Goal: Task Accomplishment & Management: Manage account settings

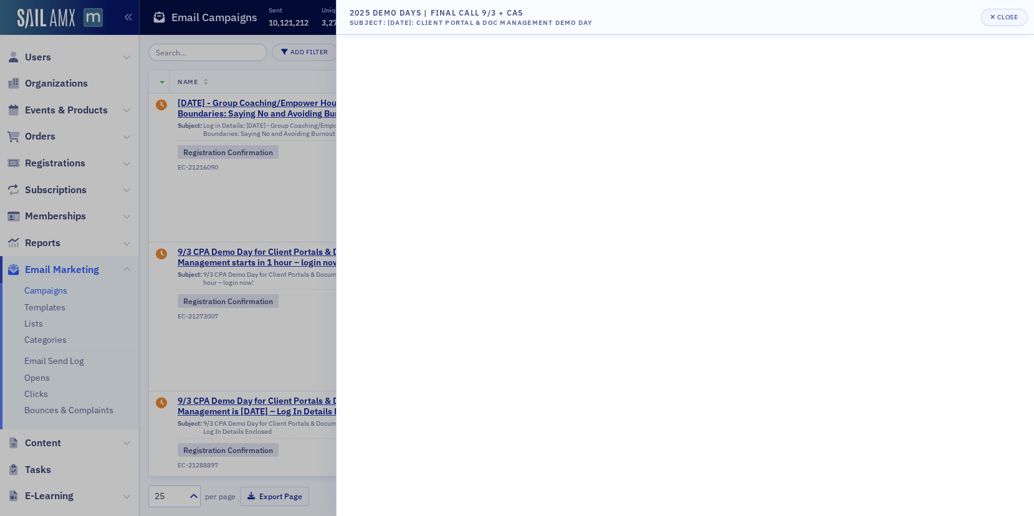
click at [57, 250] on div at bounding box center [517, 258] width 1034 height 516
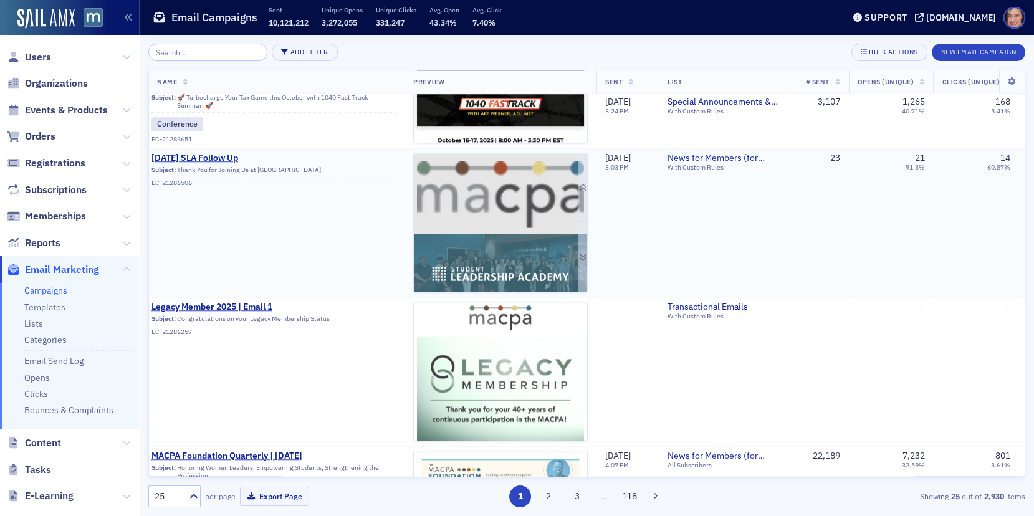
scroll to position [2179, 0]
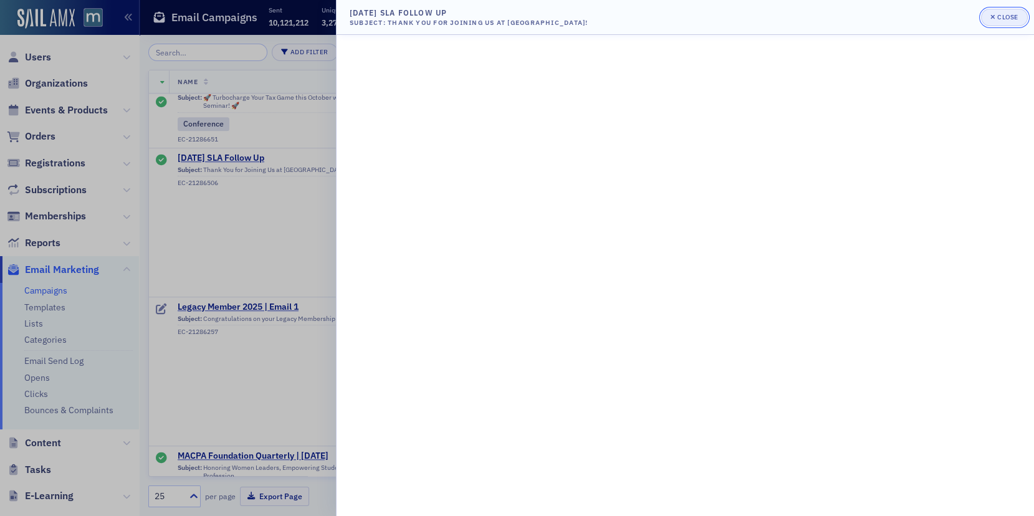
click at [1019, 12] on button "Close" at bounding box center [1004, 17] width 46 height 17
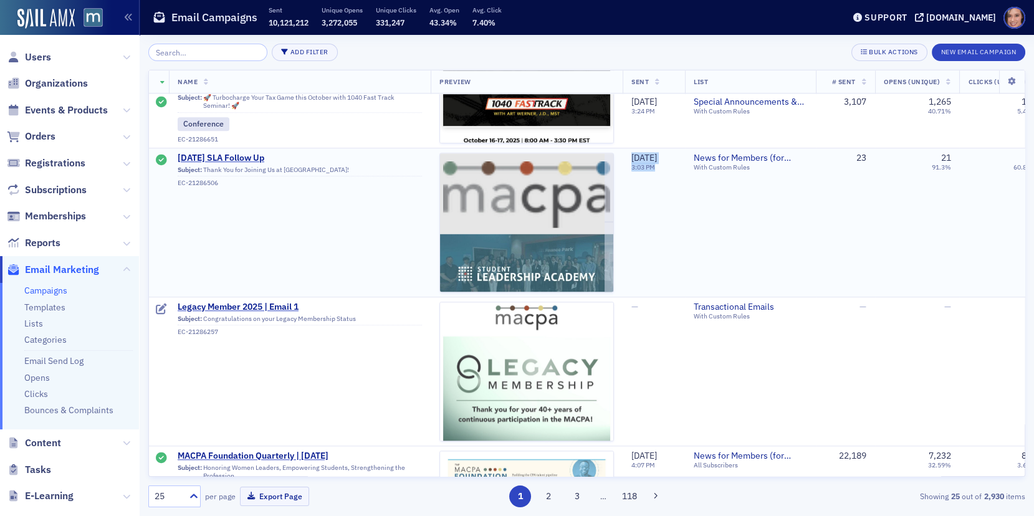
drag, startPoint x: 626, startPoint y: 151, endPoint x: 685, endPoint y: 146, distance: 60.0
click at [685, 148] on td "[DATE] 3:03 PM" at bounding box center [654, 222] width 62 height 149
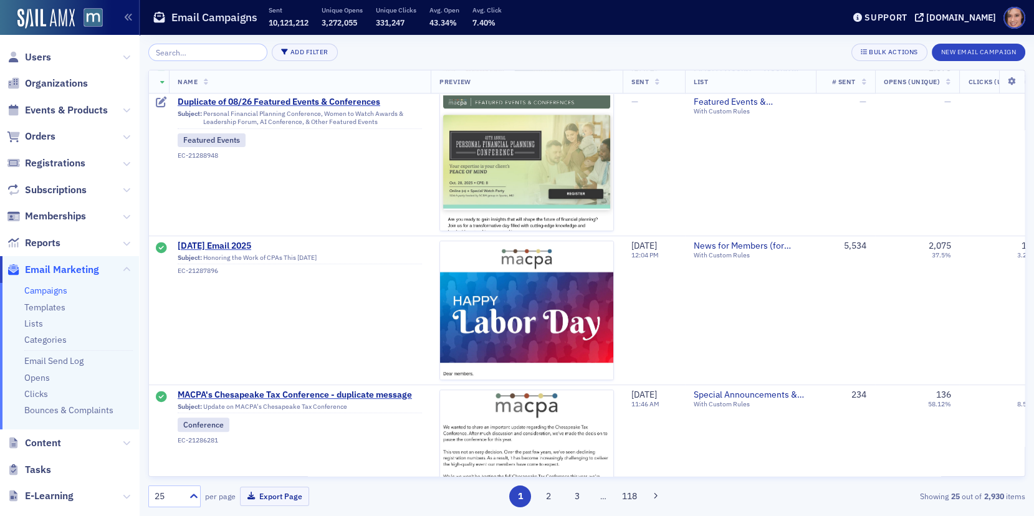
scroll to position [0, 0]
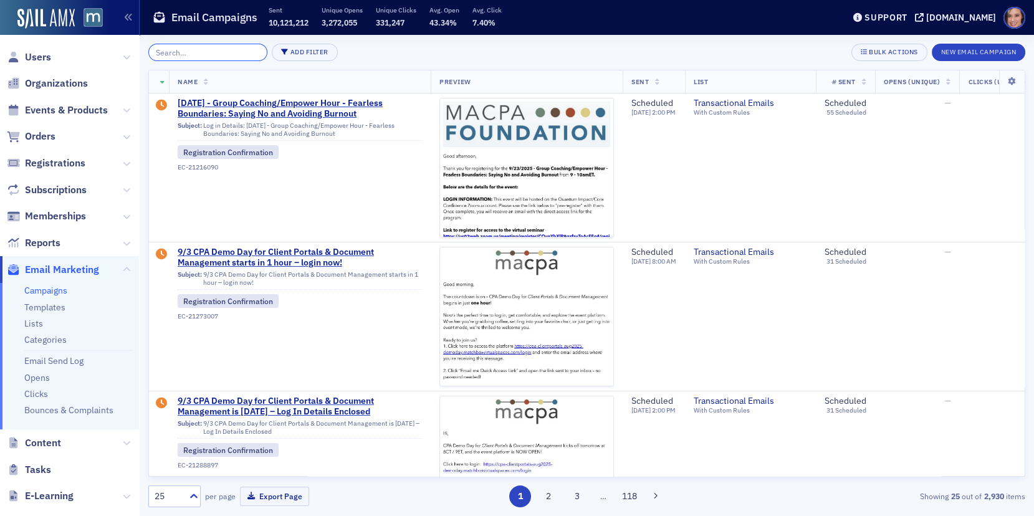
click at [195, 51] on input "search" at bounding box center [207, 52] width 119 height 17
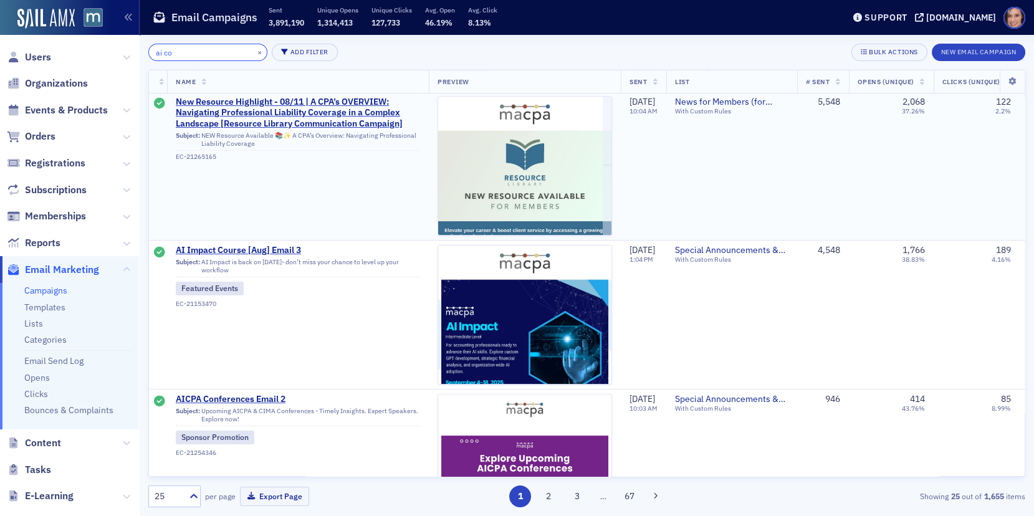
scroll to position [495, 2]
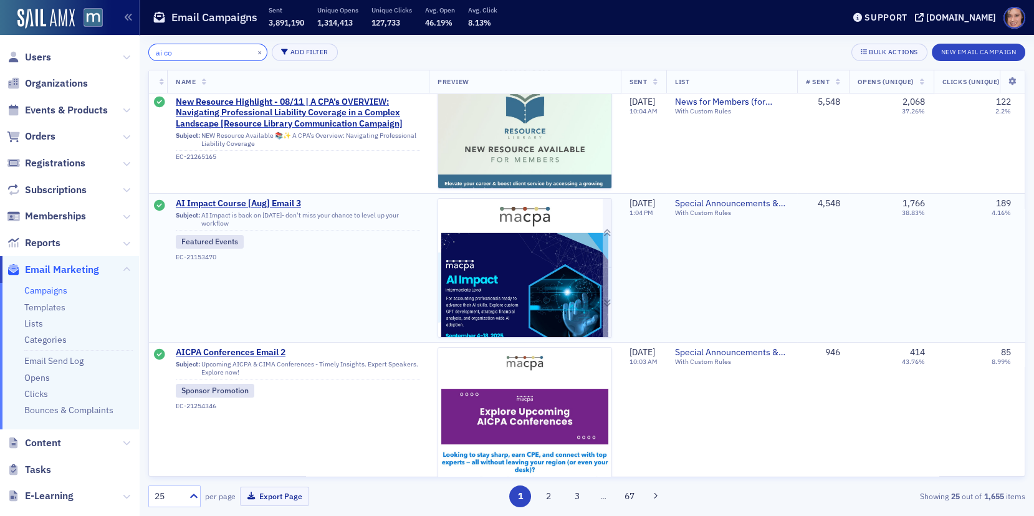
type input "ai co"
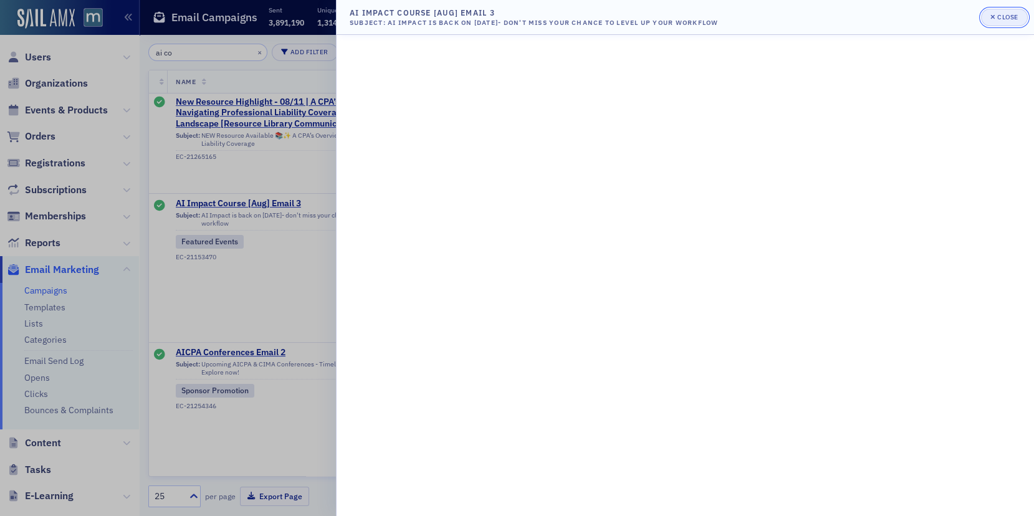
click at [1006, 14] on div "Close" at bounding box center [1007, 17] width 21 height 7
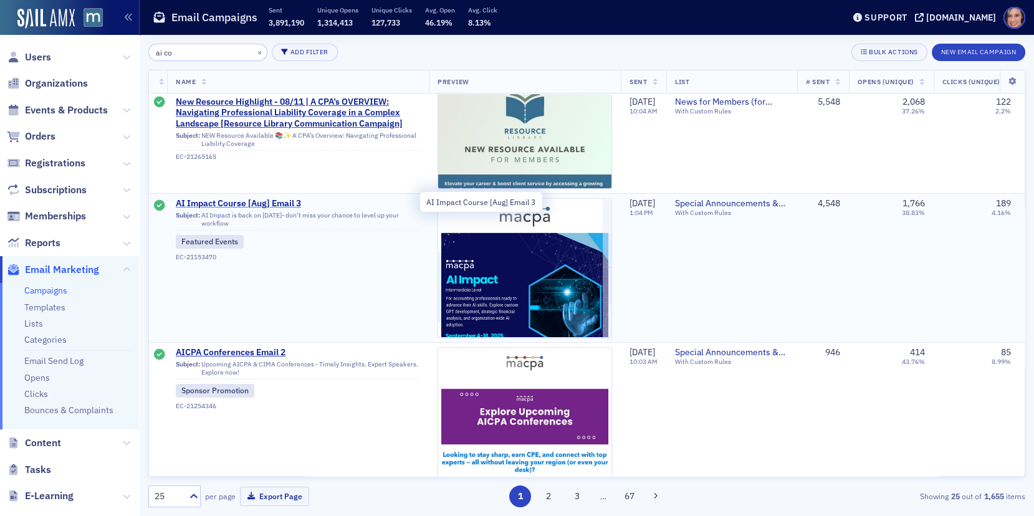
click at [293, 200] on span "AI Impact Course [Aug] Email 3" at bounding box center [298, 203] width 244 height 11
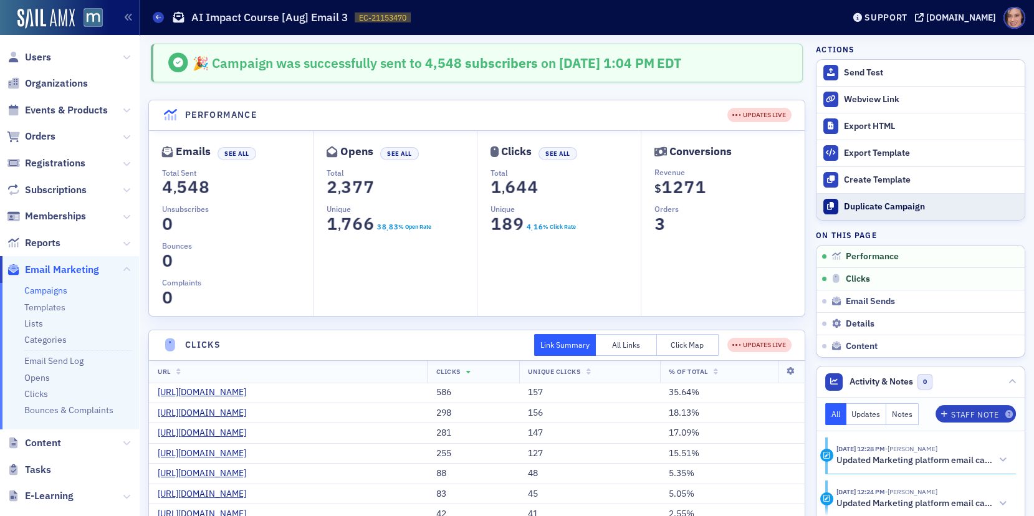
click at [884, 198] on button "Duplicate Campaign" at bounding box center [920, 206] width 208 height 27
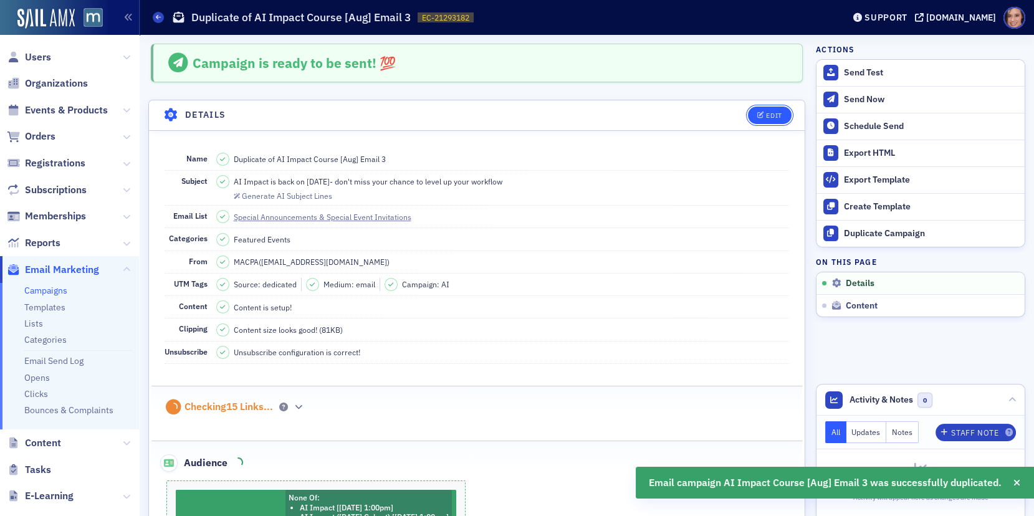
click at [770, 113] on div "Edit" at bounding box center [774, 115] width 16 height 7
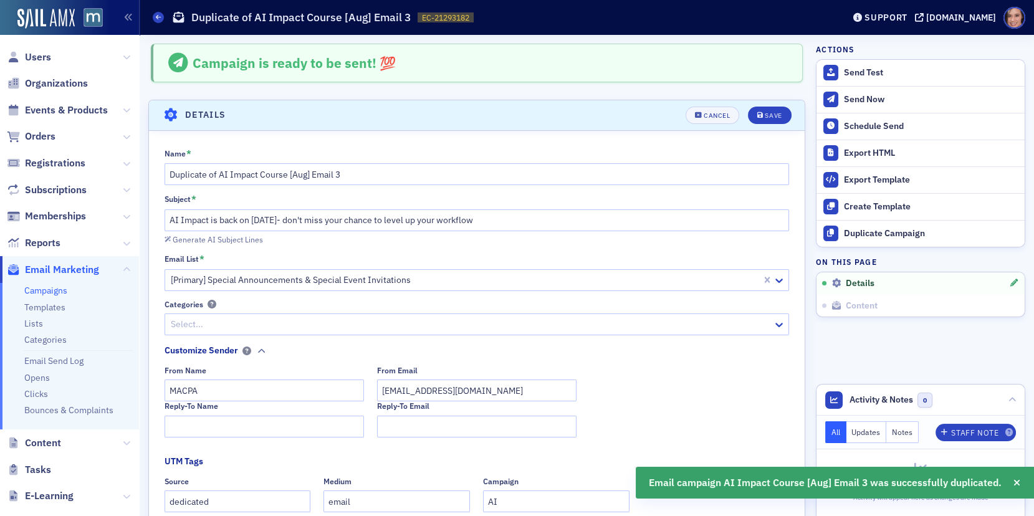
scroll to position [57, 0]
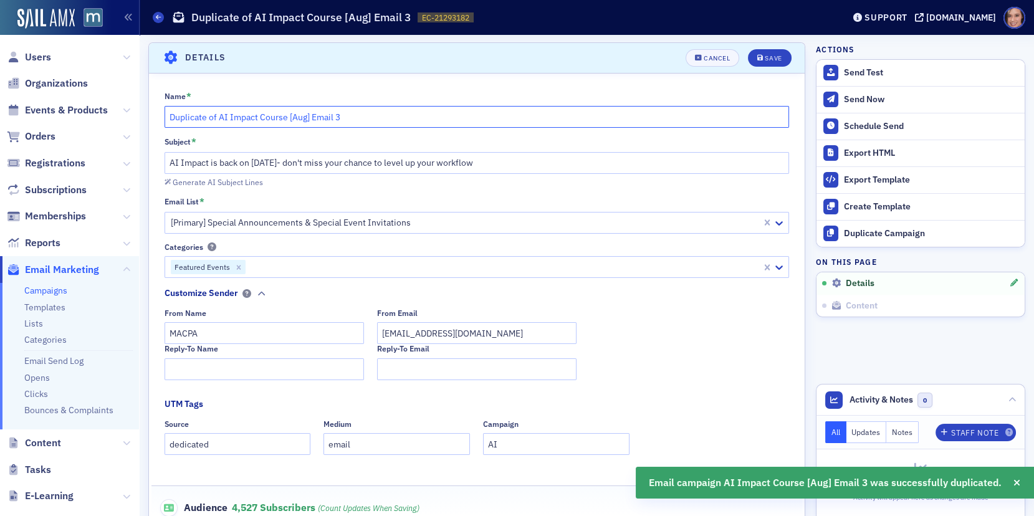
drag, startPoint x: 219, startPoint y: 117, endPoint x: 129, endPoint y: 117, distance: 89.7
click at [129, 117] on div "Users Organizations Events & Products Orders Registrations Subscriptions Member…" at bounding box center [517, 258] width 1034 height 516
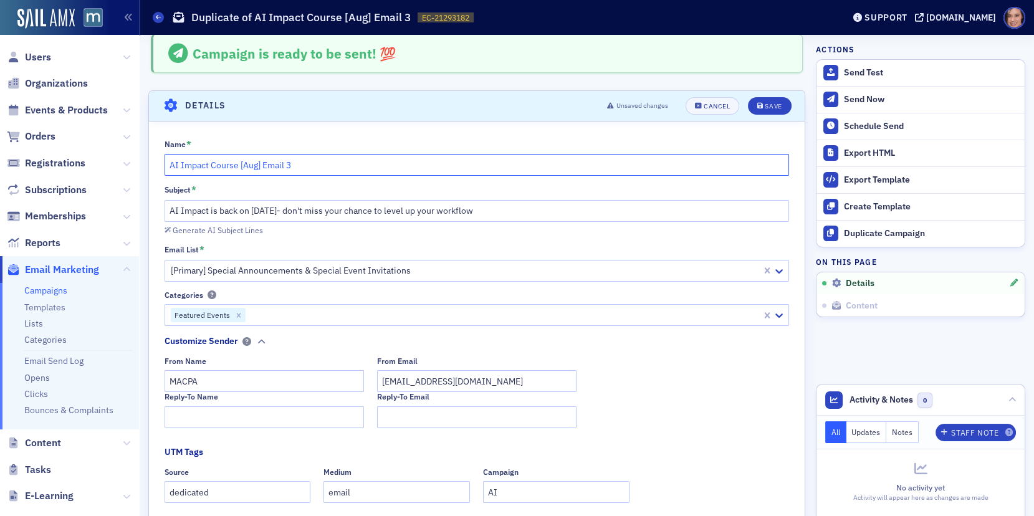
scroll to position [0, 0]
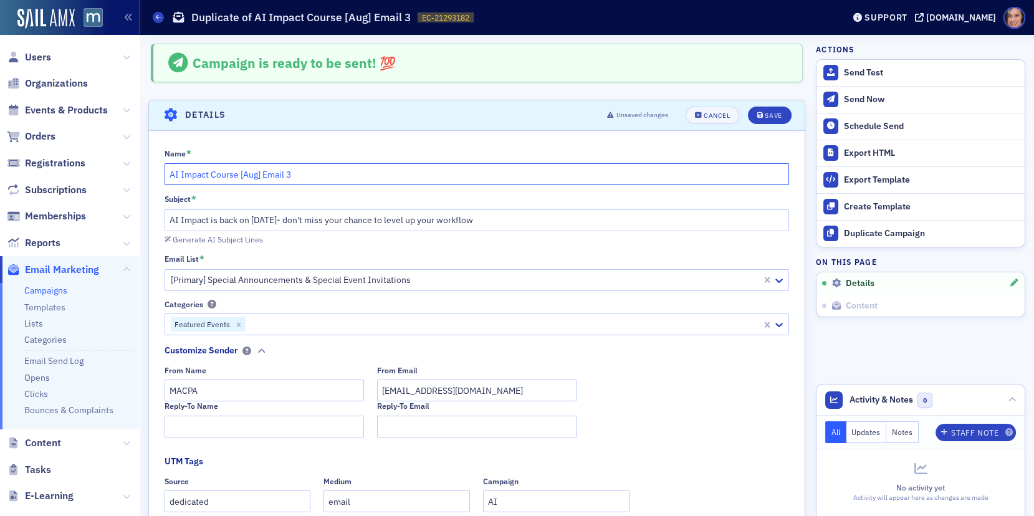
click at [245, 172] on input "AI Impact Course [Aug] Email 3" at bounding box center [477, 174] width 625 height 22
click at [329, 173] on input "AI Impact Course [Sept] Email 3" at bounding box center [477, 174] width 625 height 22
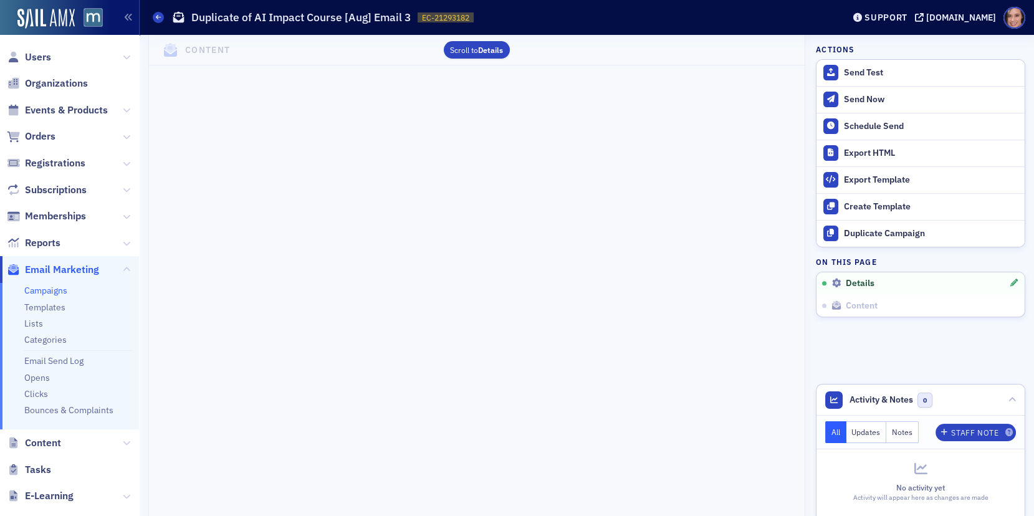
scroll to position [944, 0]
type input "AI Impact Course [Sept] Email 4"
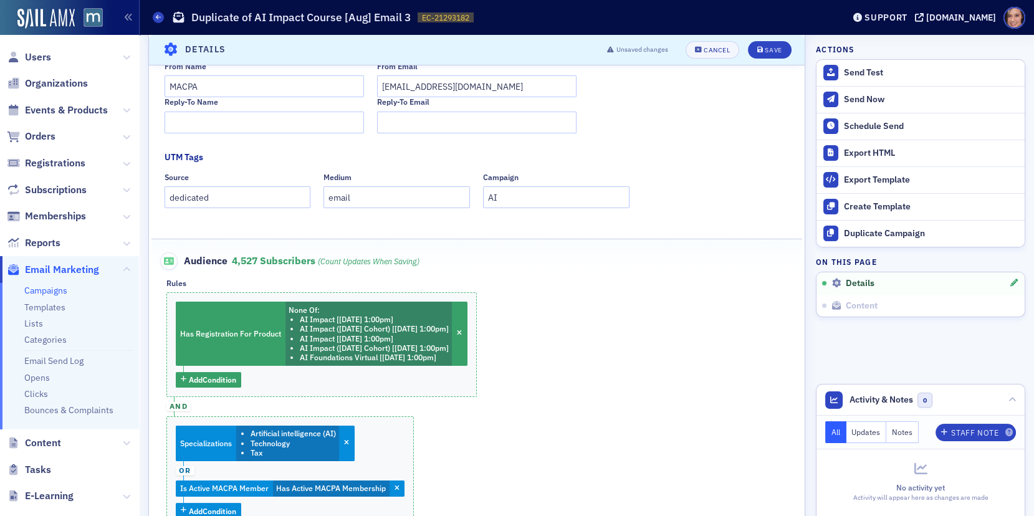
scroll to position [0, 0]
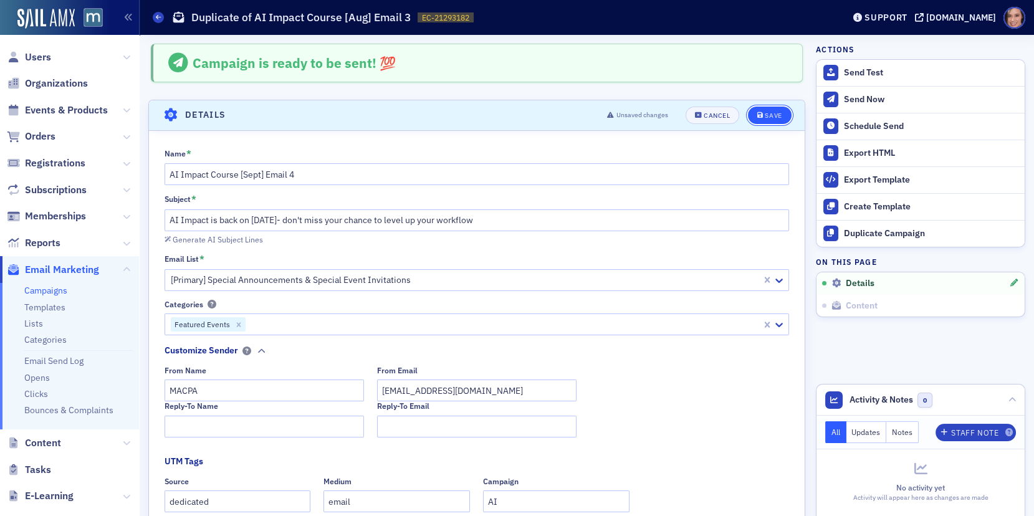
click at [766, 117] on div "Save" at bounding box center [773, 115] width 17 height 7
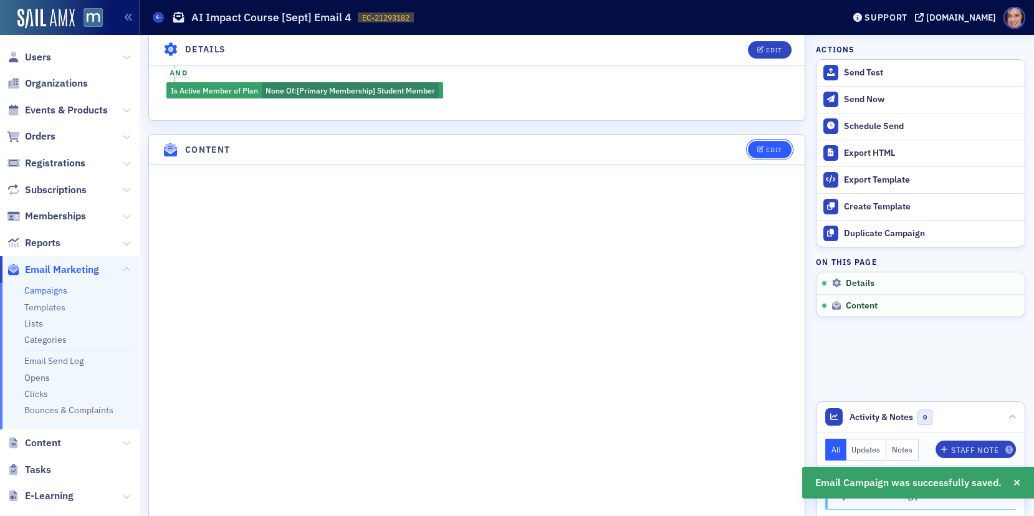
click at [785, 143] on button "Edit" at bounding box center [769, 149] width 43 height 17
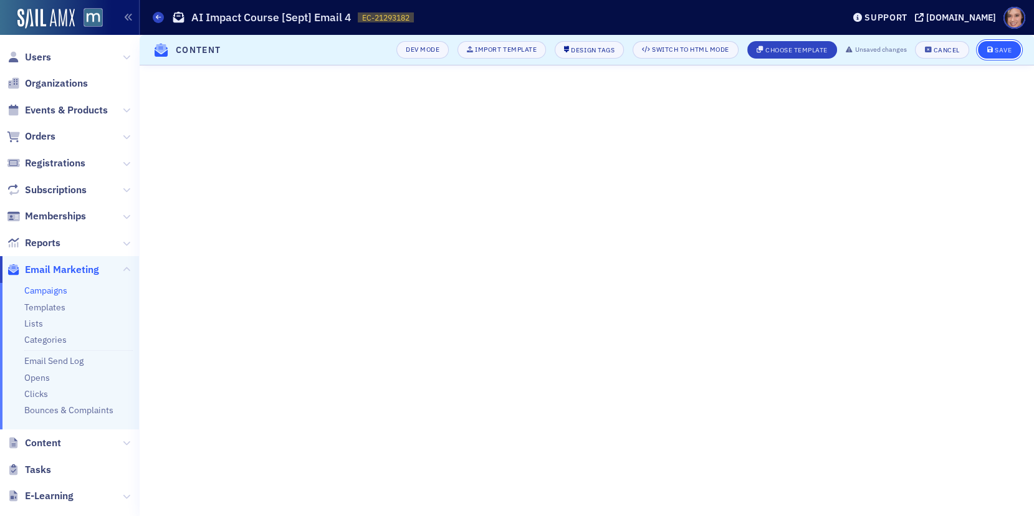
click at [993, 50] on span "Save" at bounding box center [999, 50] width 24 height 7
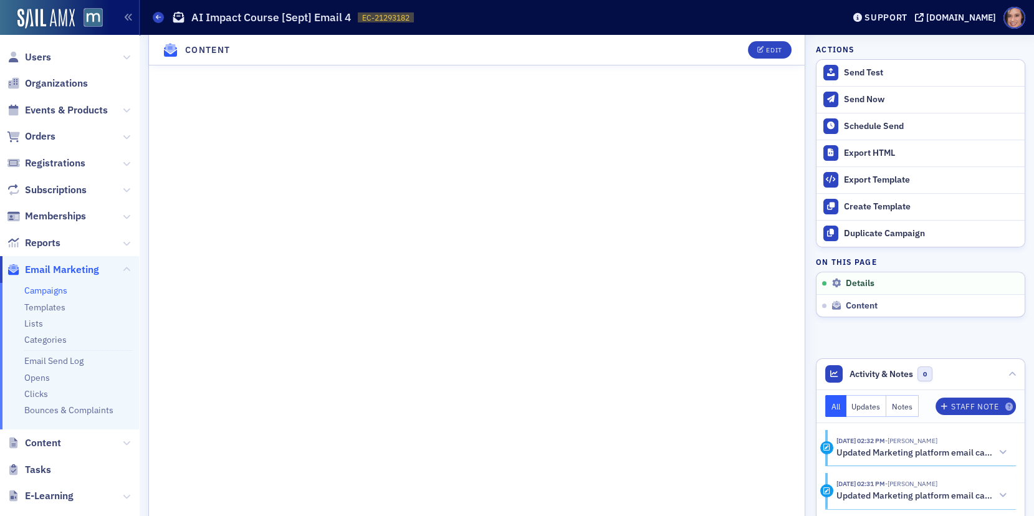
scroll to position [0, 0]
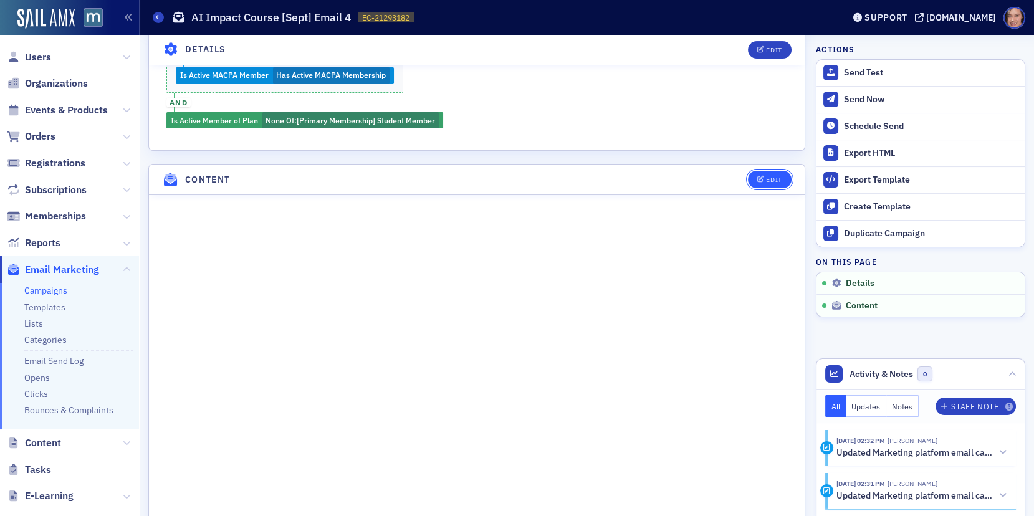
click at [776, 176] on div "Edit" at bounding box center [774, 179] width 16 height 7
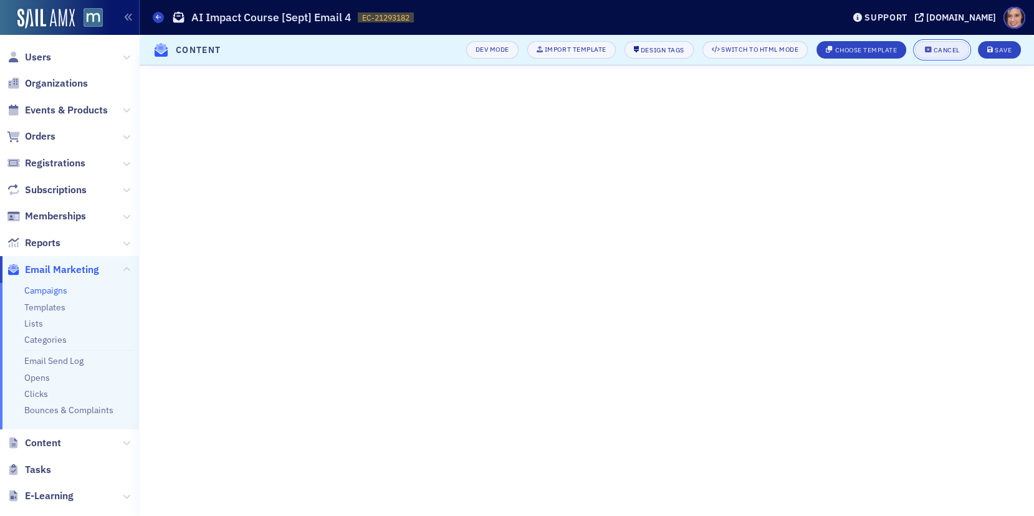
click at [952, 48] on div "Cancel" at bounding box center [946, 50] width 26 height 7
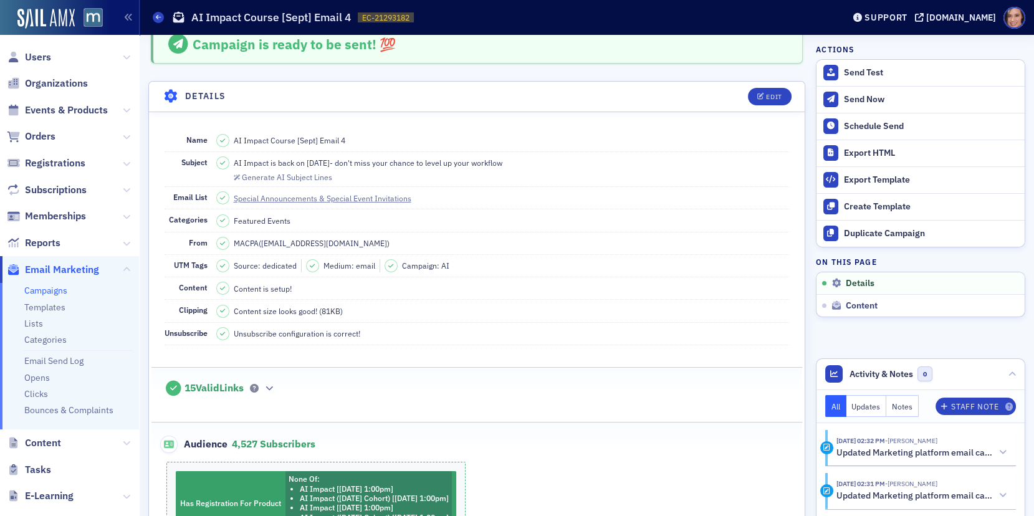
scroll to position [0, 0]
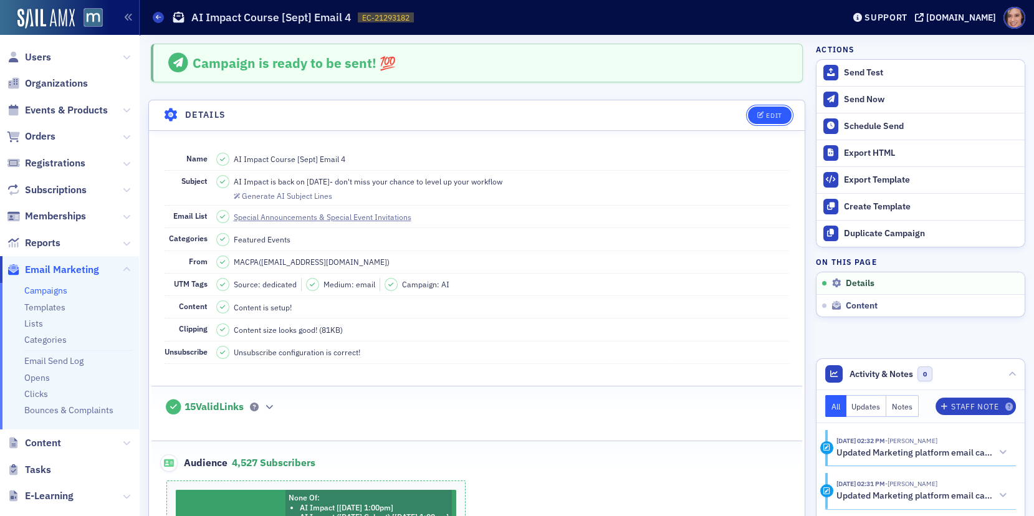
click at [771, 112] on div "Edit" at bounding box center [774, 115] width 16 height 7
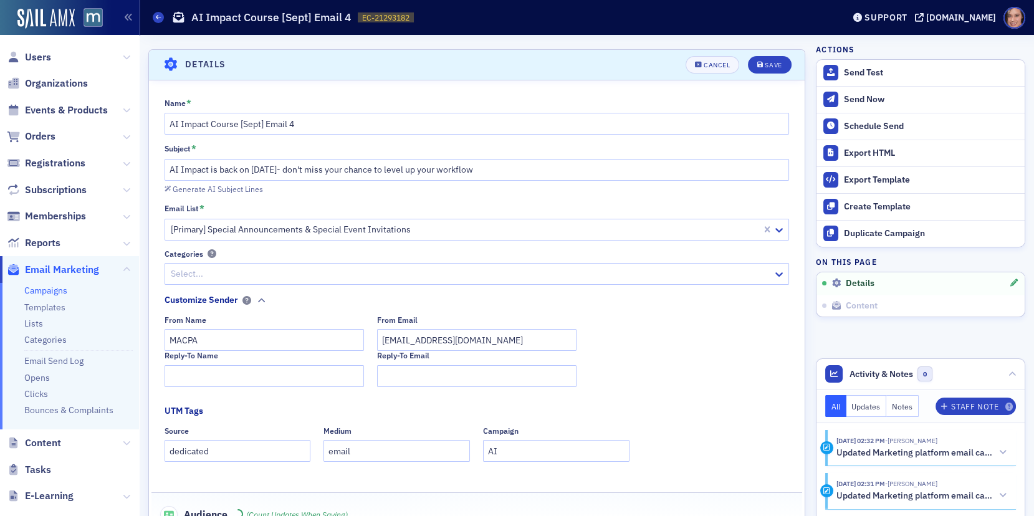
scroll to position [57, 0]
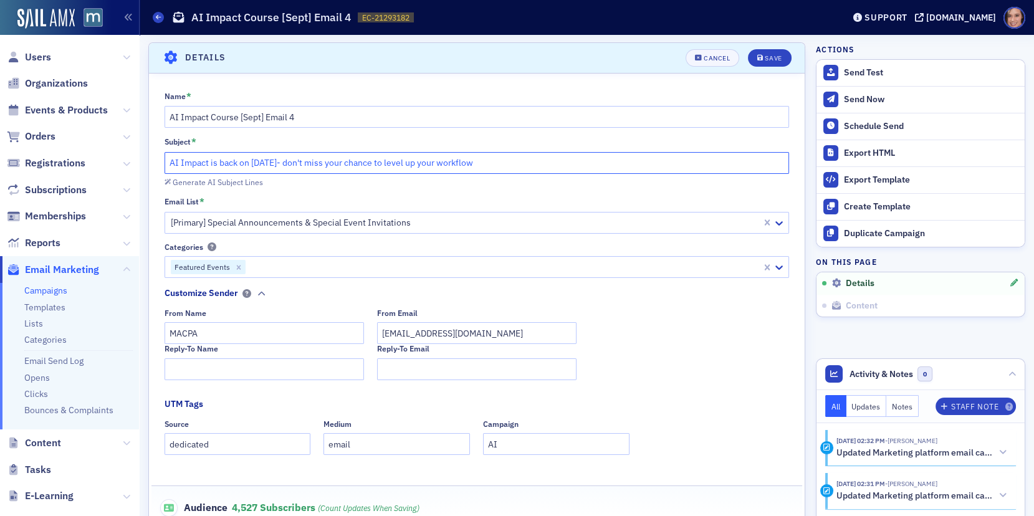
click at [280, 160] on input "AI Impact is back on [DATE]- don't miss your chance to level up your workflow" at bounding box center [477, 163] width 625 height 22
paste input "New Dates: AI Impact now [DATE] & [DATE] — Earn 5 CPE credits"
click at [336, 159] on input "New Dates: AI Impact now [DATE] & [DATE] — Earn 5 CPE credits" at bounding box center [477, 163] width 625 height 22
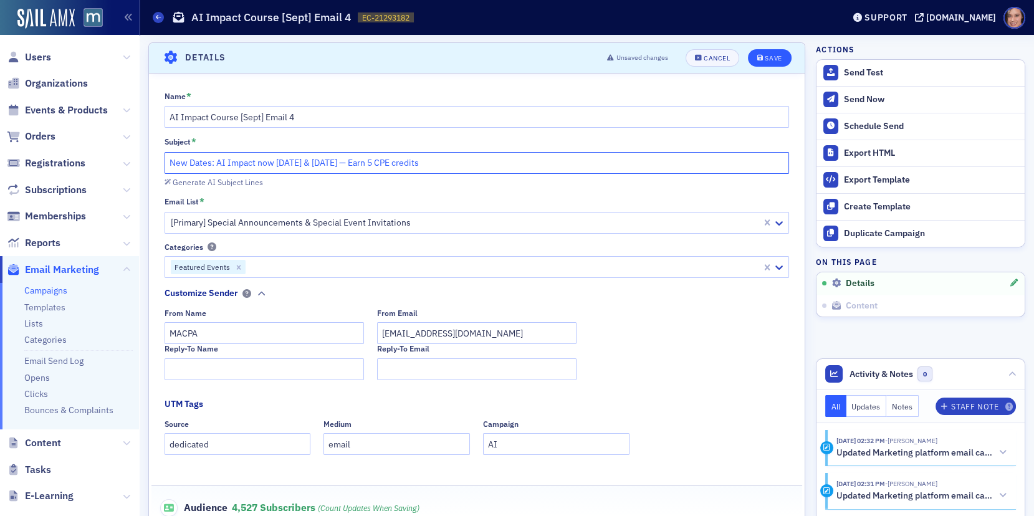
type input "New Dates: AI Impact now [DATE] & [DATE] — Earn 5 CPE credits"
click at [758, 55] on icon "submit" at bounding box center [760, 58] width 6 height 7
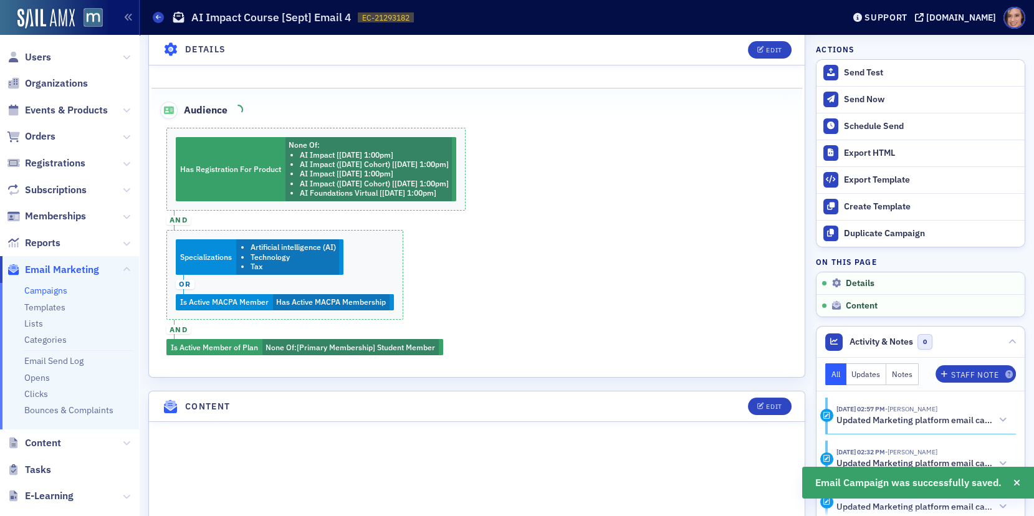
scroll to position [418, 0]
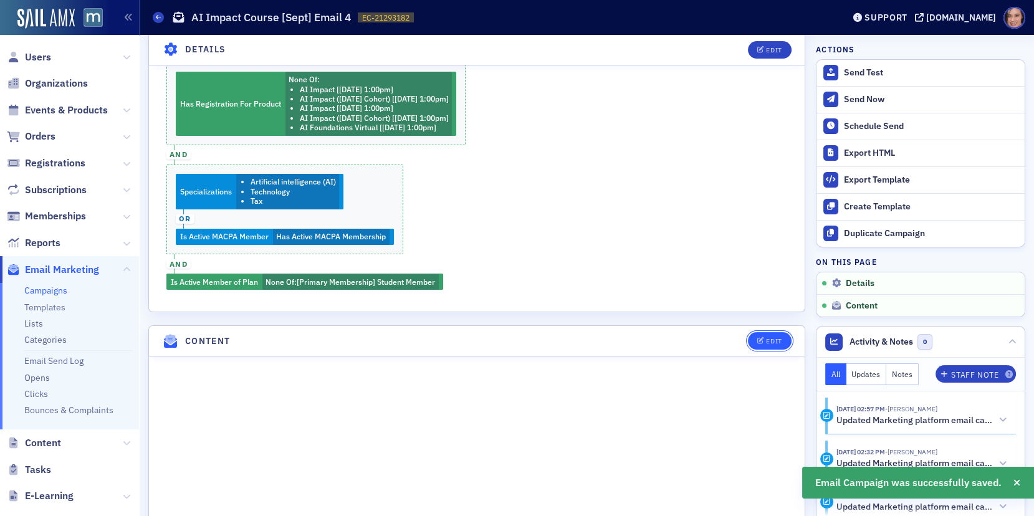
click at [773, 338] on div "Edit" at bounding box center [774, 341] width 16 height 7
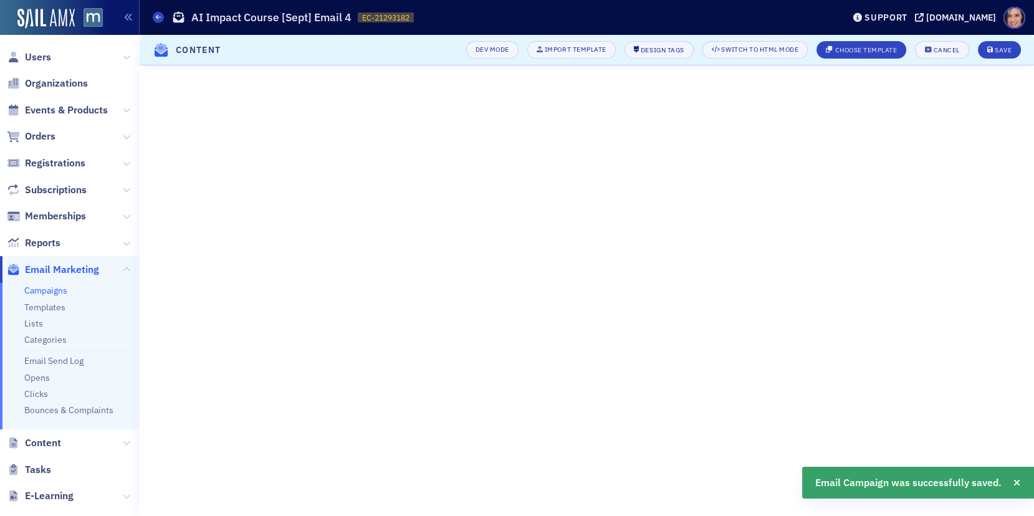
scroll to position [229, 0]
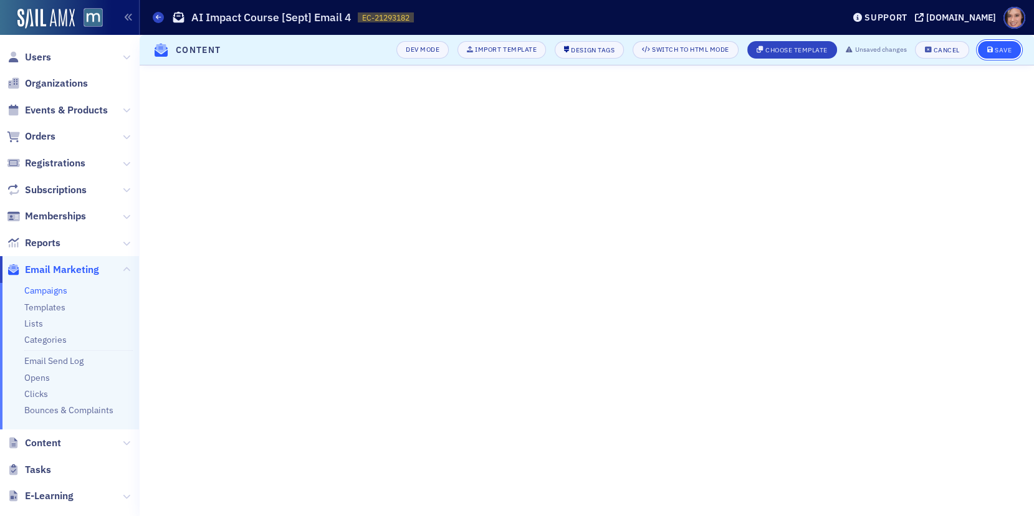
click at [1003, 54] on div "Save" at bounding box center [1003, 50] width 17 height 7
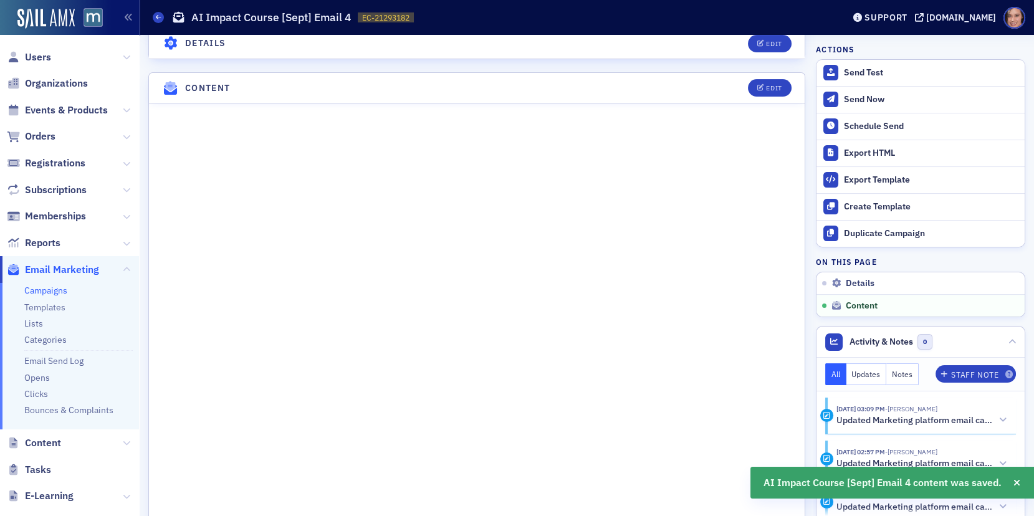
scroll to position [695, 0]
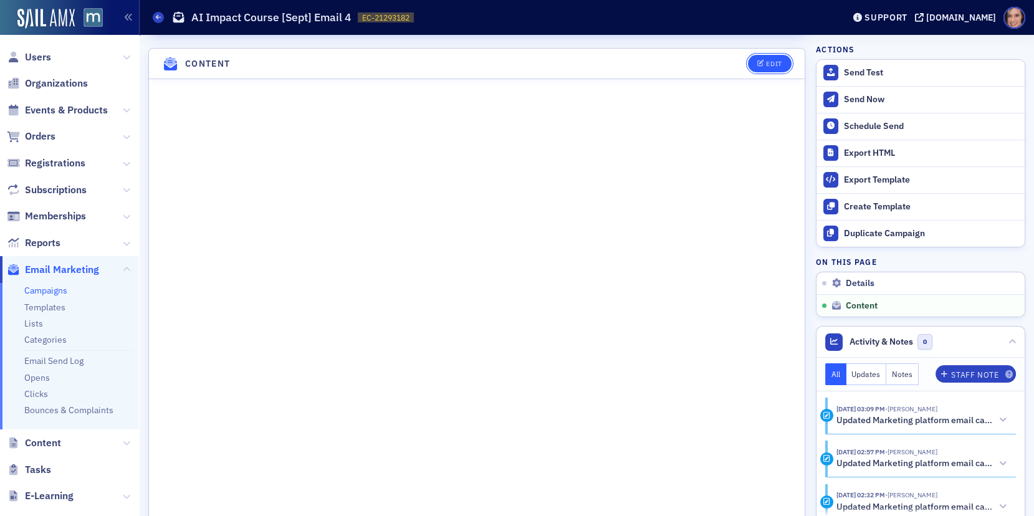
click at [777, 55] on button "Edit" at bounding box center [769, 63] width 43 height 17
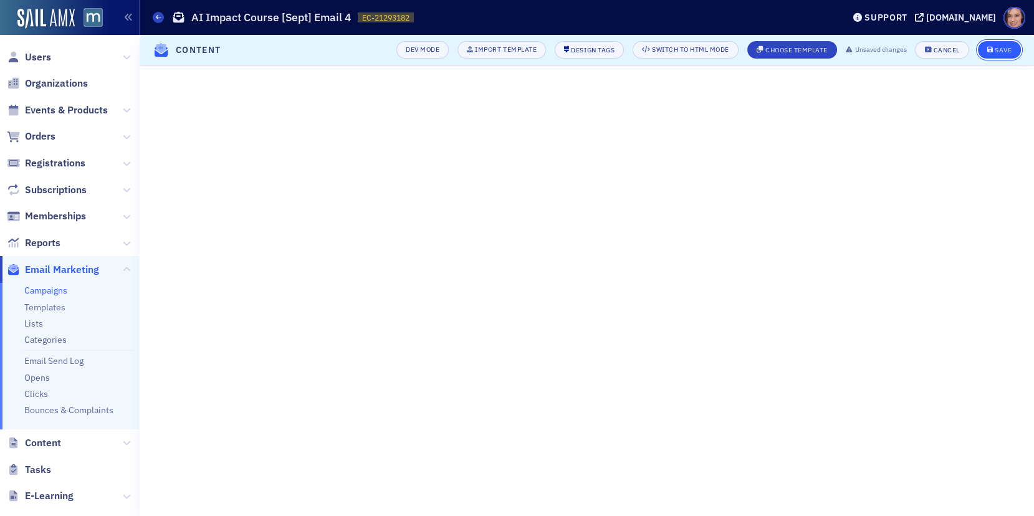
click at [1004, 49] on div "Save" at bounding box center [1003, 50] width 17 height 7
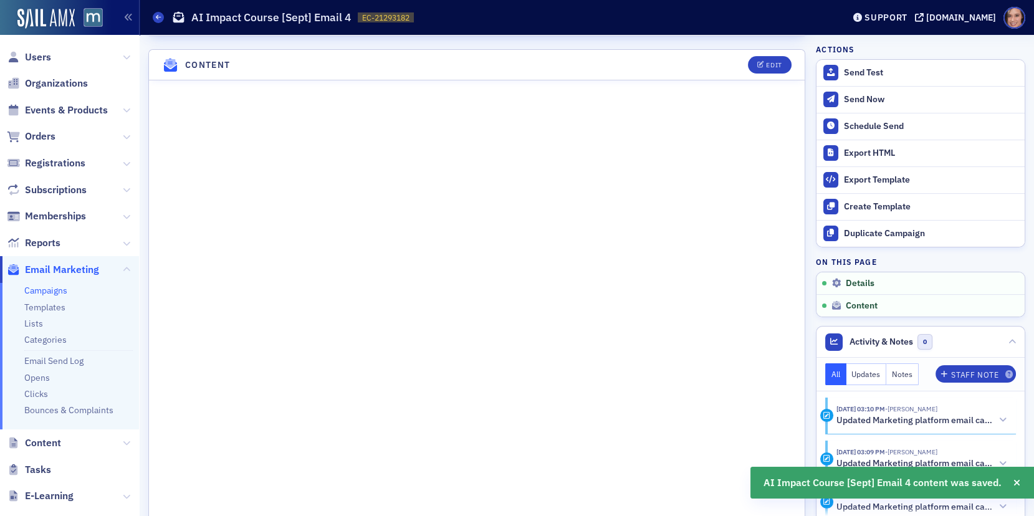
scroll to position [695, 0]
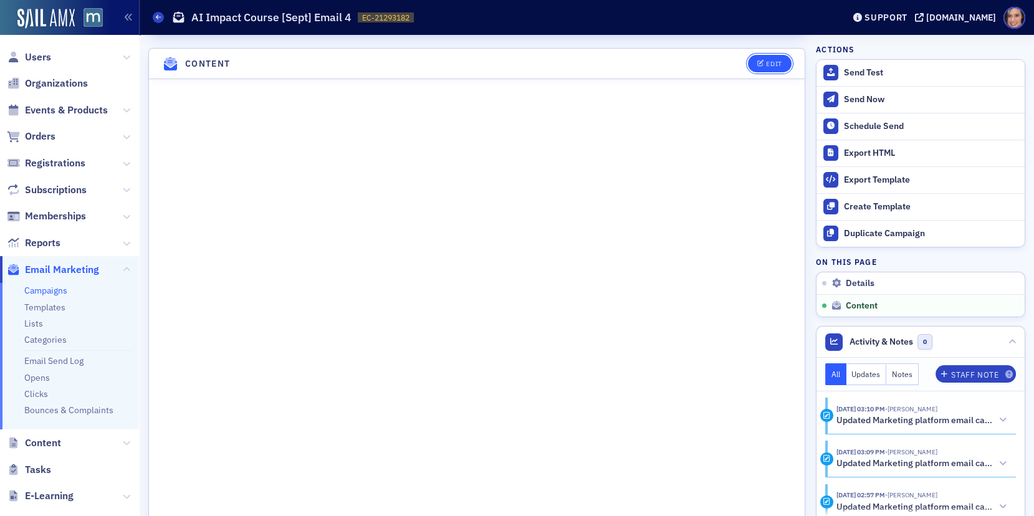
click at [768, 60] on div "Edit" at bounding box center [774, 63] width 16 height 7
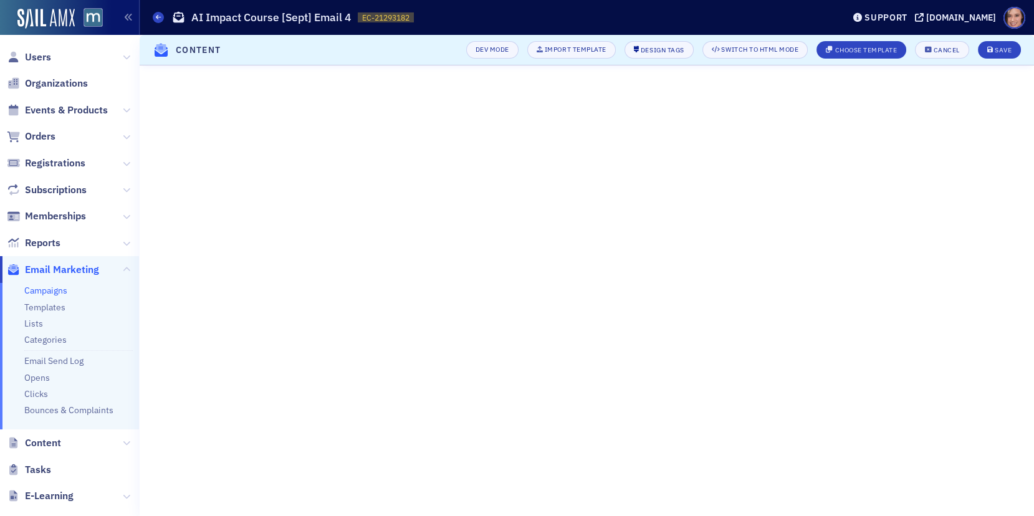
scroll to position [229, 0]
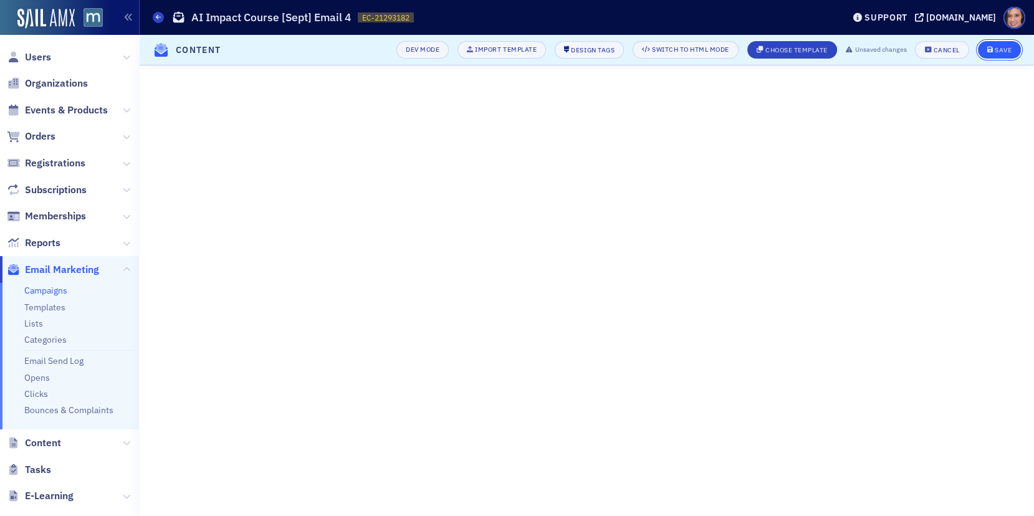
click at [1011, 49] on button "Save" at bounding box center [999, 49] width 43 height 17
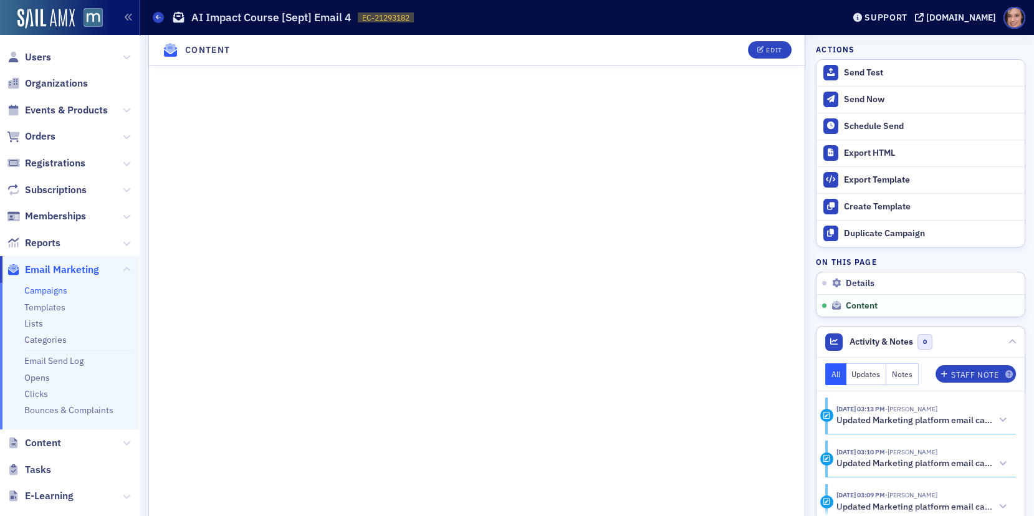
scroll to position [798, 0]
click at [862, 125] on div "Schedule Send" at bounding box center [931, 126] width 174 height 11
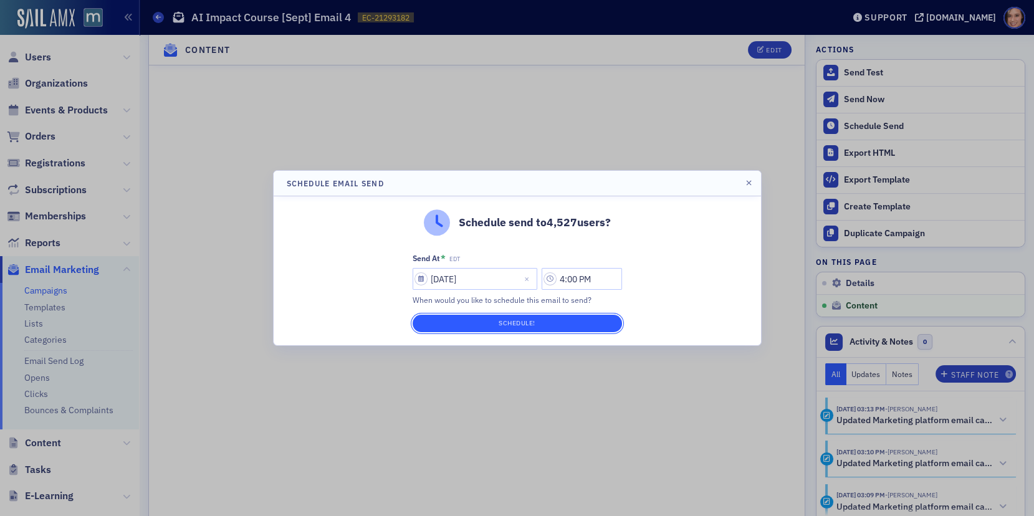
click at [584, 323] on button "Schedule!" at bounding box center [517, 323] width 209 height 17
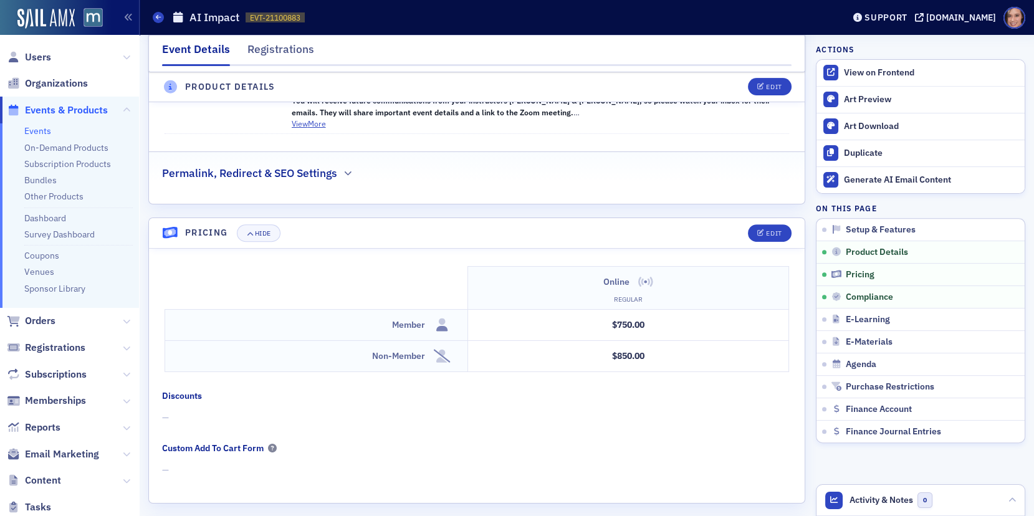
scroll to position [1066, 0]
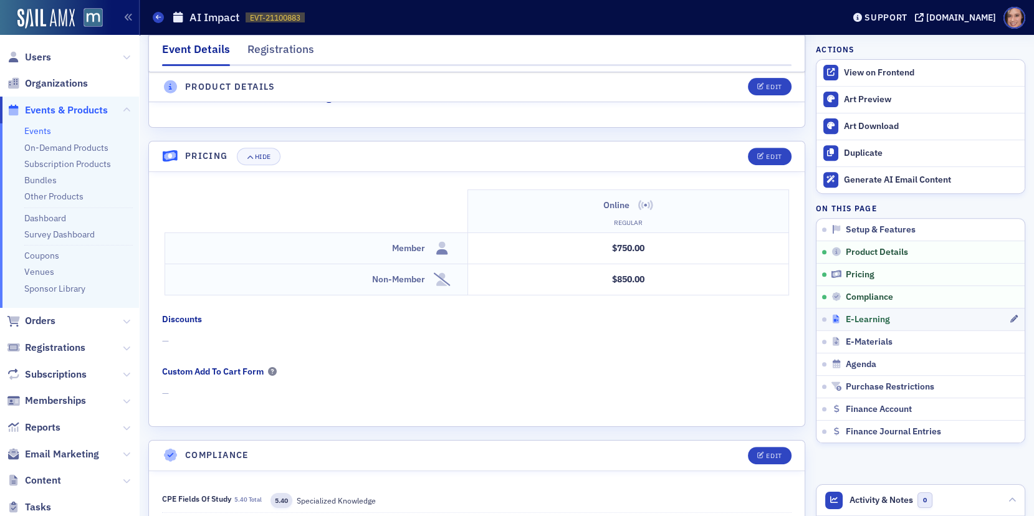
click at [867, 318] on span "E-Learning" at bounding box center [868, 319] width 44 height 11
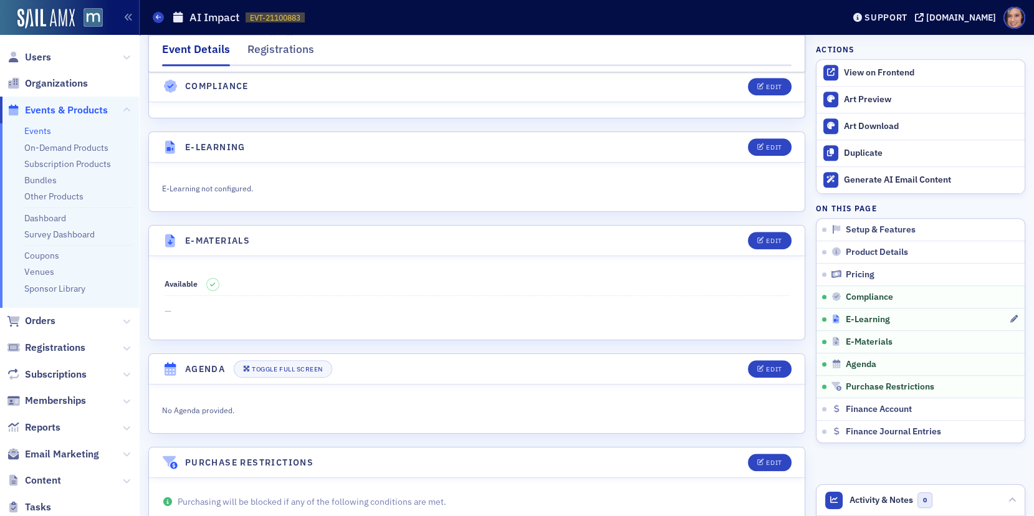
scroll to position [1726, 0]
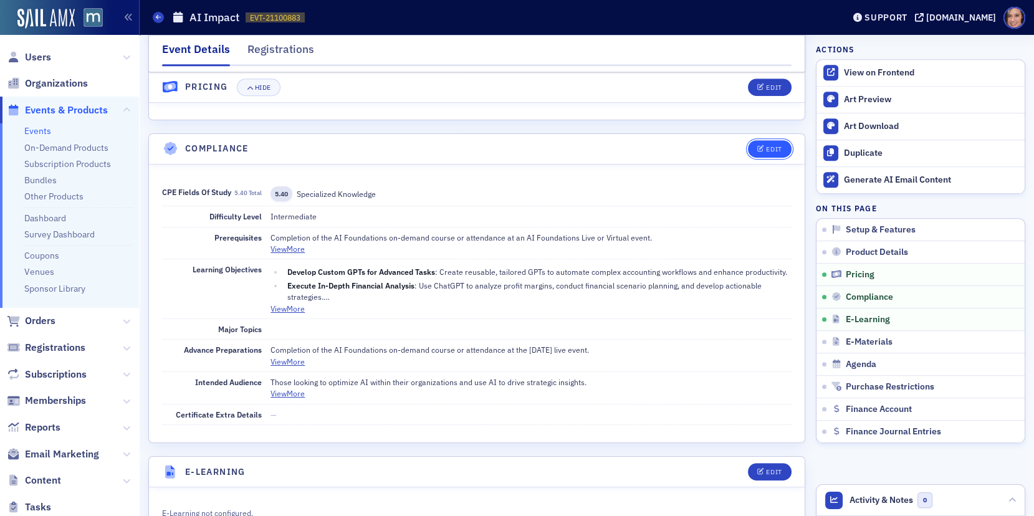
click at [781, 146] on div "Edit" at bounding box center [774, 149] width 16 height 7
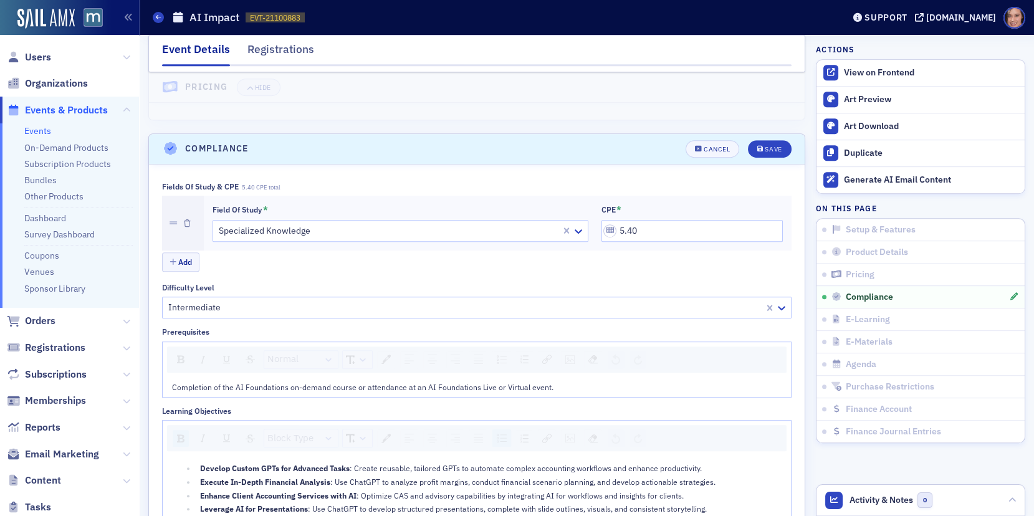
scroll to position [1406, 0]
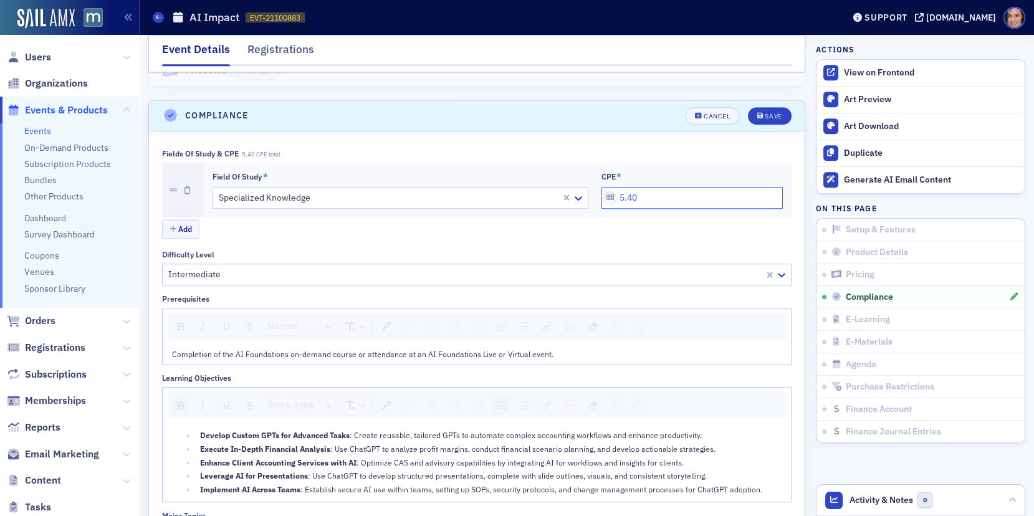
click at [629, 187] on input "5.40" at bounding box center [691, 198] width 181 height 22
type input "5.00"
click at [778, 113] on div "Save" at bounding box center [773, 116] width 17 height 7
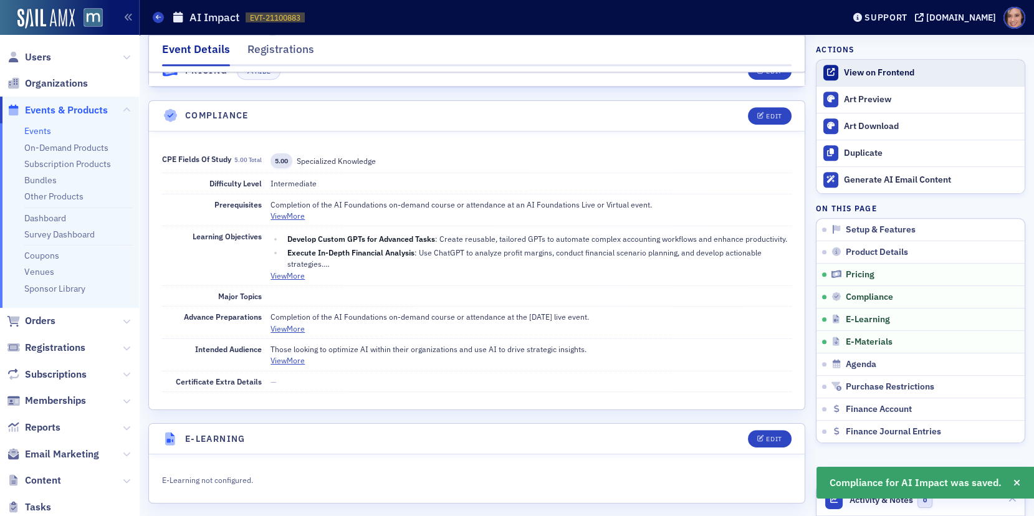
click at [871, 75] on div "View on Frontend" at bounding box center [931, 72] width 174 height 11
